Goal: Information Seeking & Learning: Learn about a topic

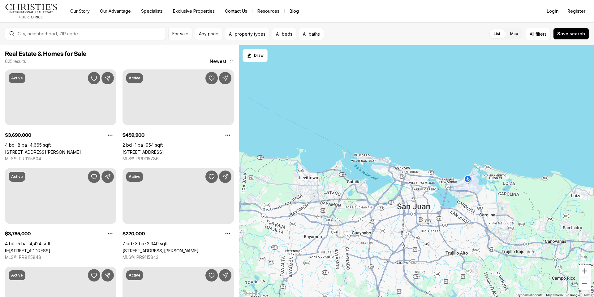
click at [1, 27] on div "For sale Any price All property types All beds All baths List Map List Map All …" at bounding box center [297, 33] width 594 height 23
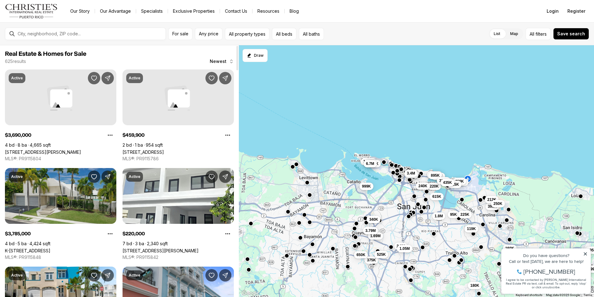
click at [50, 248] on link "K-[STREET_ADDRESS]" at bounding box center [28, 250] width 46 height 5
